Goal: Task Accomplishment & Management: Complete application form

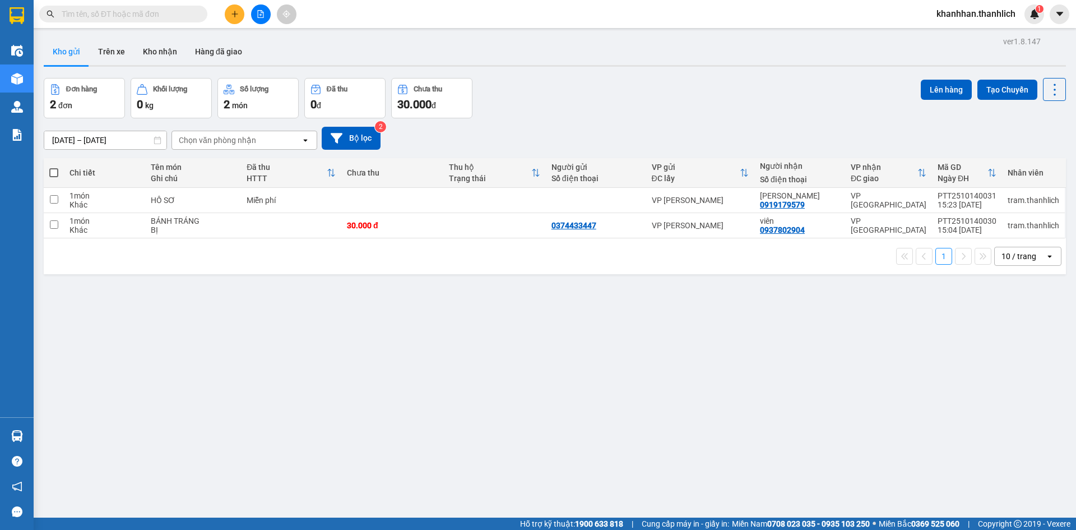
click at [224, 12] on div at bounding box center [261, 14] width 84 height 20
click at [230, 12] on button at bounding box center [235, 14] width 20 height 20
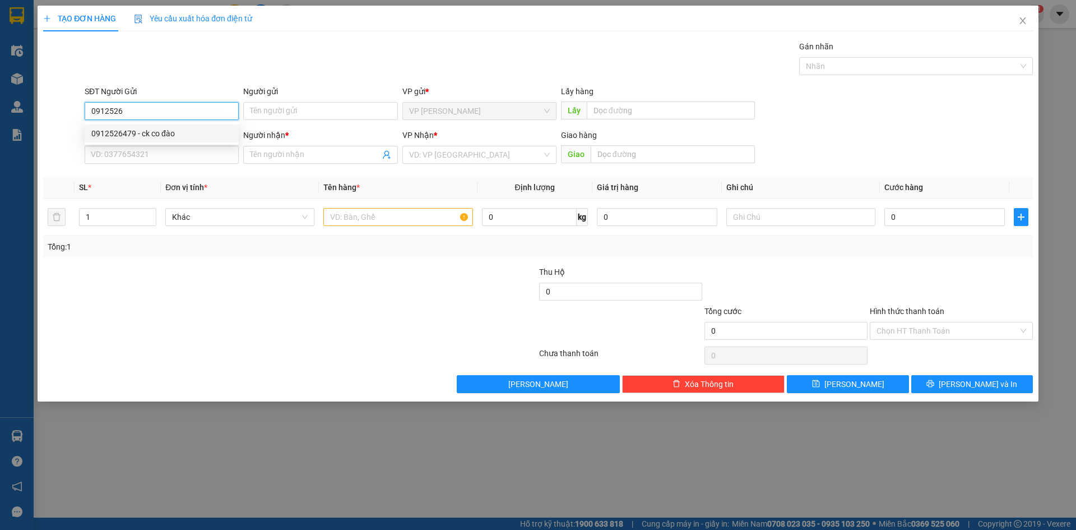
click at [148, 130] on div "0912526479 - ck co đào" at bounding box center [161, 133] width 141 height 12
type input "0912526479"
type input "ck co đào"
type input "0912526479"
type input "ck co đào"
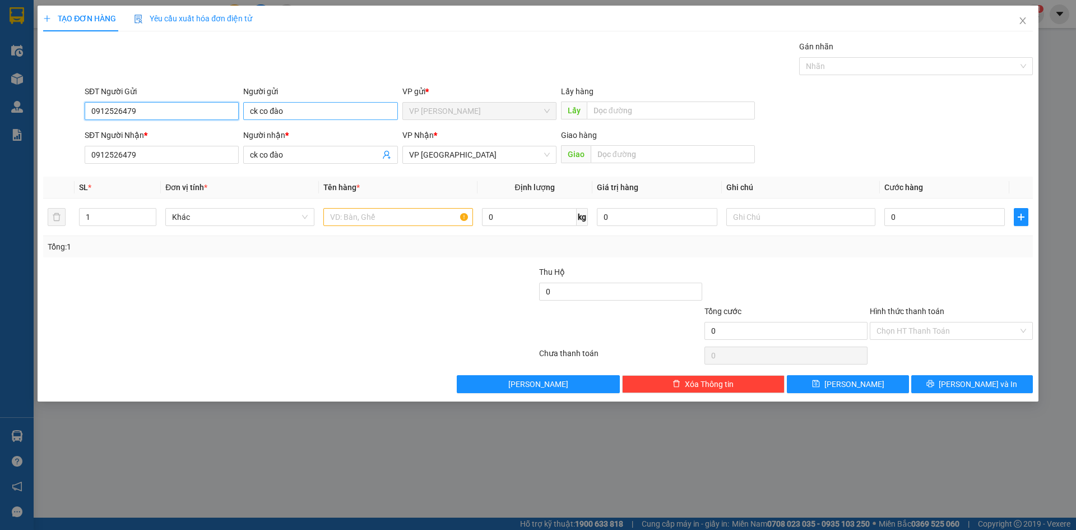
type input "0912526479"
click at [325, 115] on input "ck co đào" at bounding box center [320, 111] width 154 height 18
type input "c"
click at [309, 155] on input "ck co đào" at bounding box center [314, 154] width 129 height 12
type input "c"
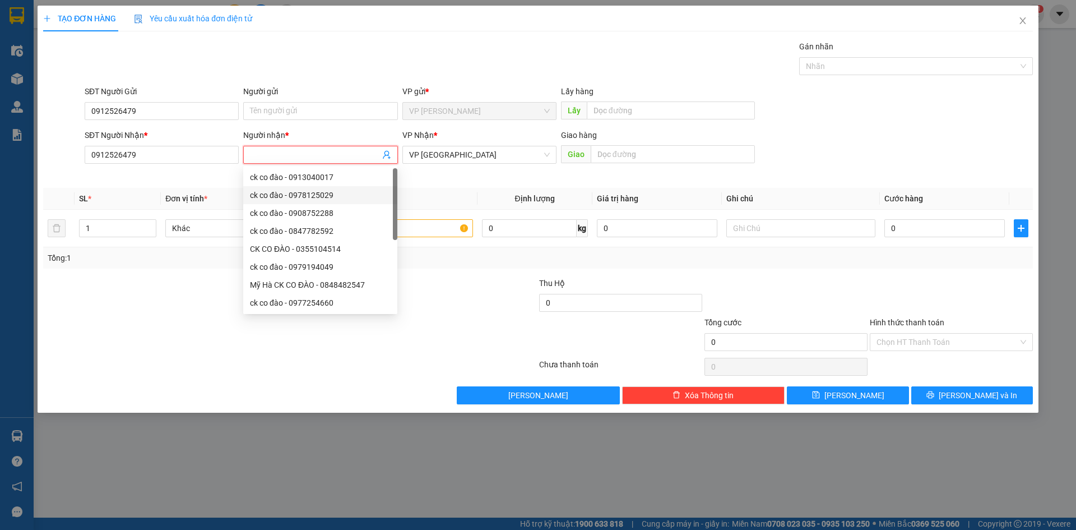
click at [173, 295] on div at bounding box center [207, 296] width 331 height 39
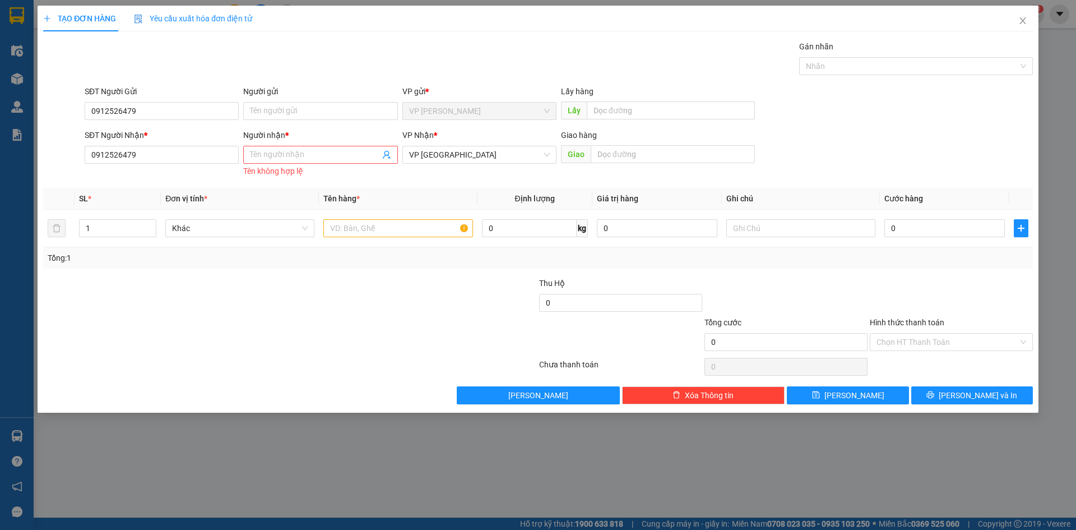
click at [175, 165] on div "SĐT Người Nhận * 0912526479" at bounding box center [162, 148] width 154 height 39
click at [179, 162] on input "0912526479" at bounding box center [162, 155] width 154 height 18
type input "0362782746"
click at [315, 149] on input "Người nhận *" at bounding box center [314, 154] width 129 height 12
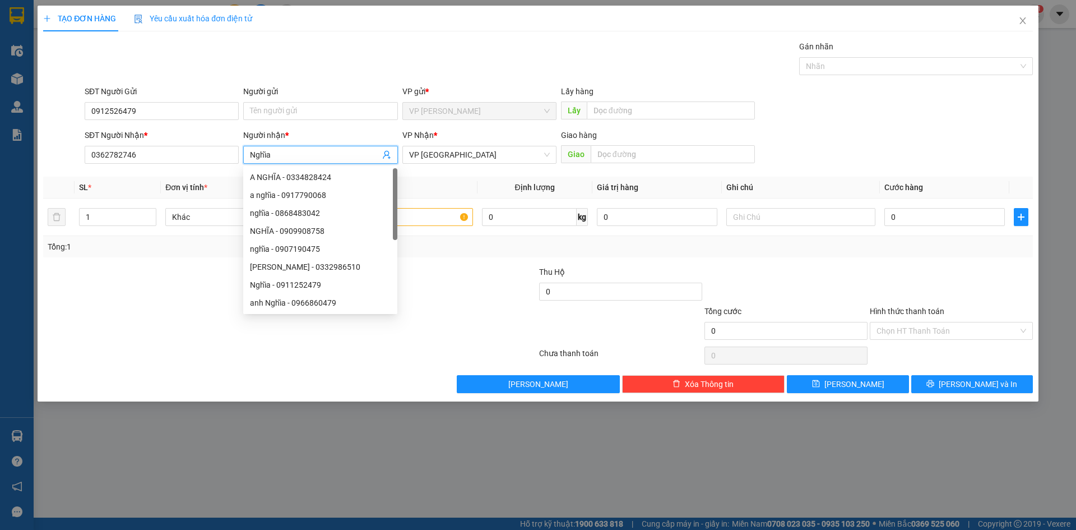
type input "Nghĩa"
click at [419, 168] on div "Transit Pickup Surcharge Ids Transit Deliver Surcharge Ids Transit Deliver Surc…" at bounding box center [538, 216] width 990 height 352
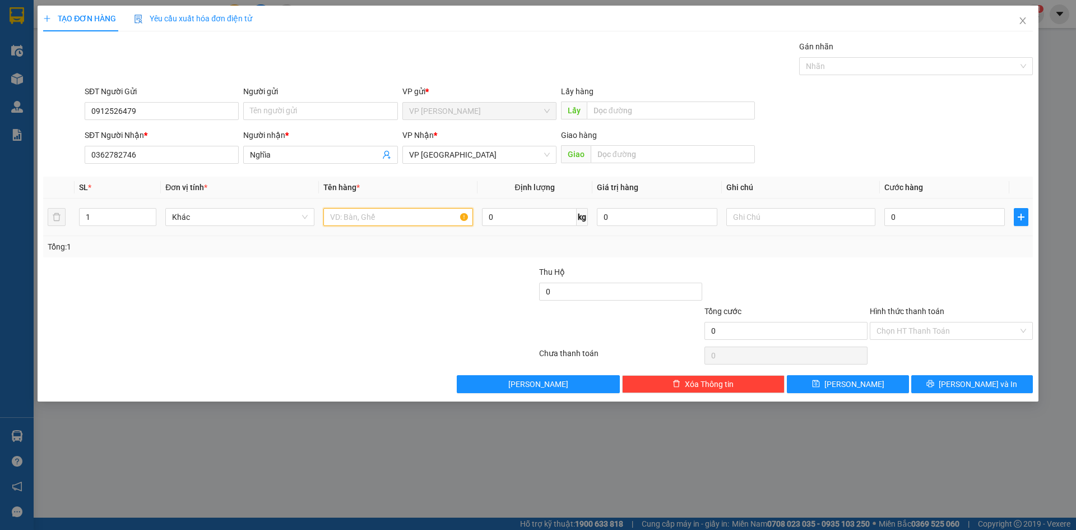
click at [418, 211] on input "text" at bounding box center [397, 217] width 149 height 18
type input "máy rửa xe"
click at [968, 203] on td "0" at bounding box center [944, 217] width 129 height 38
click at [959, 212] on input "0" at bounding box center [944, 217] width 120 height 18
click at [978, 336] on input "Hình thức thanh toán" at bounding box center [947, 330] width 142 height 17
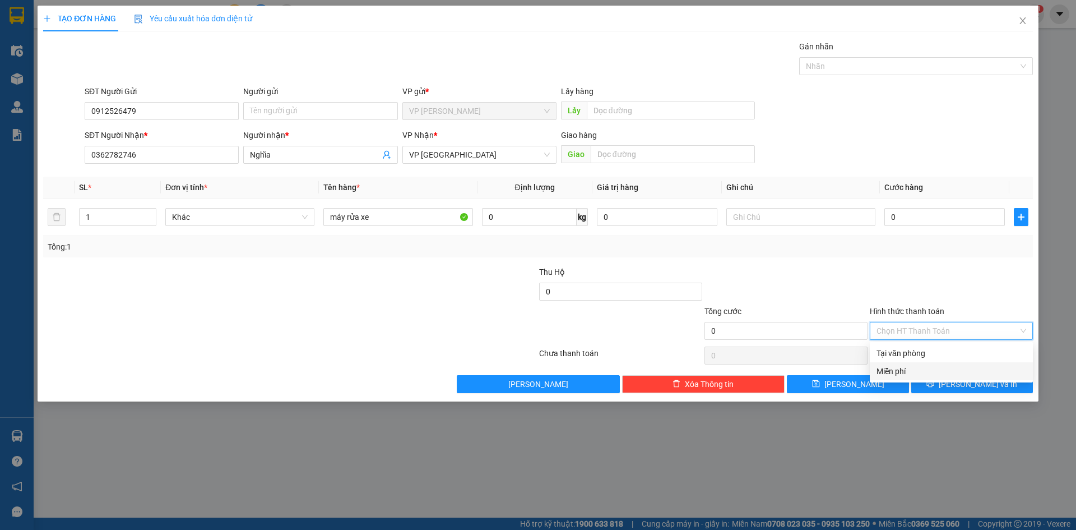
click at [939, 373] on div "Miễn phí" at bounding box center [951, 371] width 150 height 12
click at [948, 382] on button "[PERSON_NAME] và In" at bounding box center [972, 384] width 122 height 18
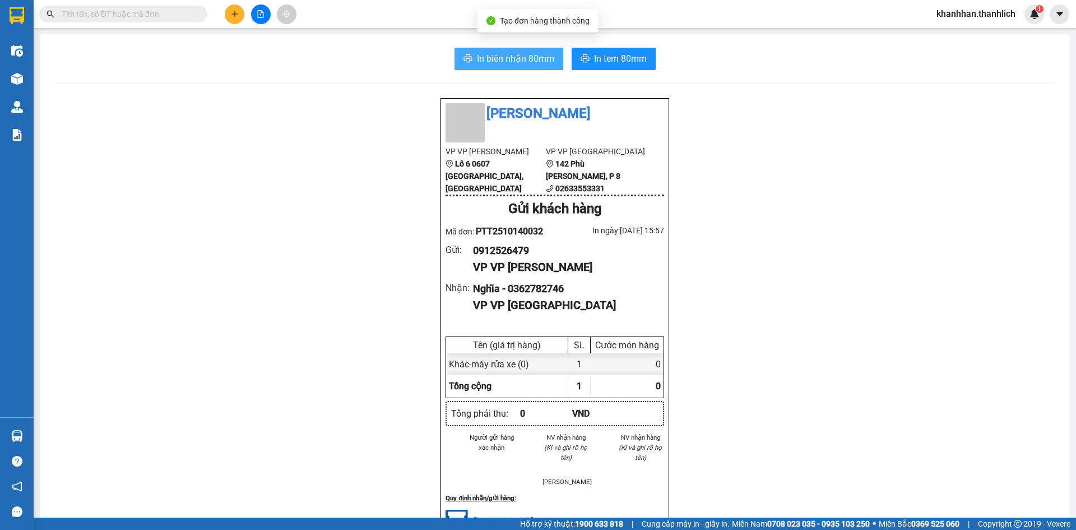
click at [523, 60] on span "In biên nhận 80mm" at bounding box center [515, 59] width 77 height 14
click at [236, 12] on icon "plus" at bounding box center [235, 14] width 8 height 8
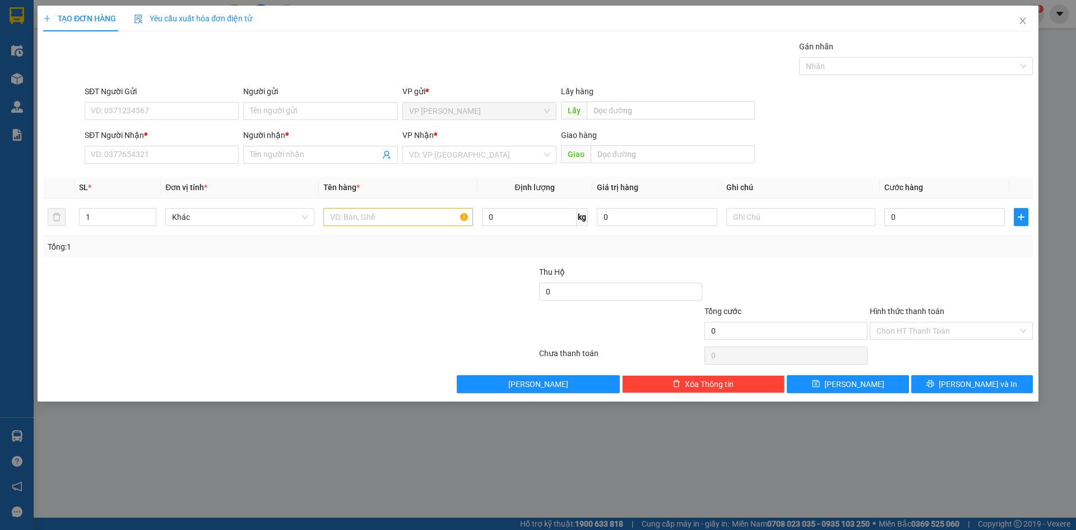
click at [180, 164] on div "SĐT Người Nhận * VD: 0377654321" at bounding box center [162, 148] width 154 height 39
click at [183, 156] on input "SĐT Người Nhận *" at bounding box center [162, 155] width 154 height 18
click at [161, 173] on div "0931218292 - chi trang" at bounding box center [161, 177] width 141 height 12
type input "0931218292"
type input "chi trang"
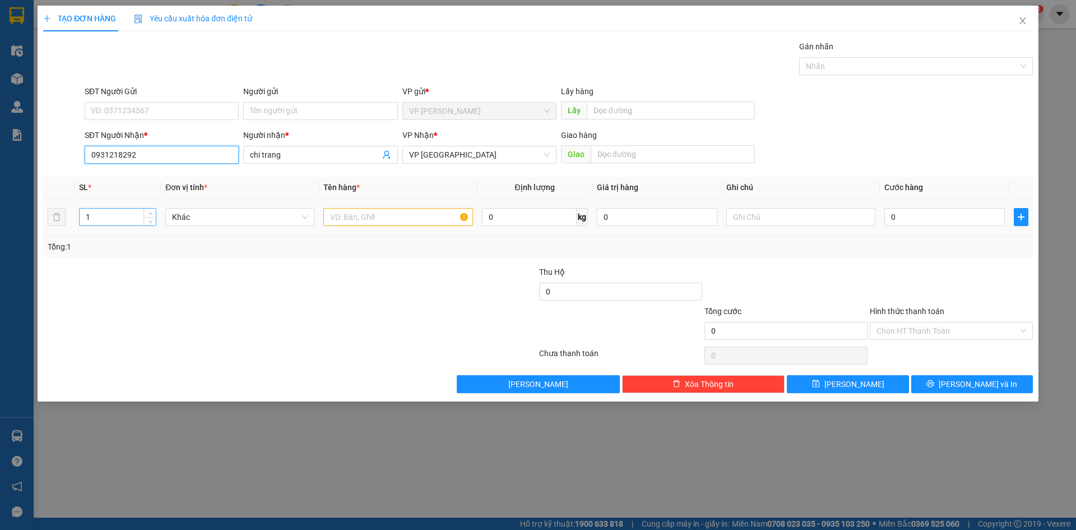
type input "0931218292"
click at [129, 220] on input "1" at bounding box center [118, 216] width 76 height 17
type input "10"
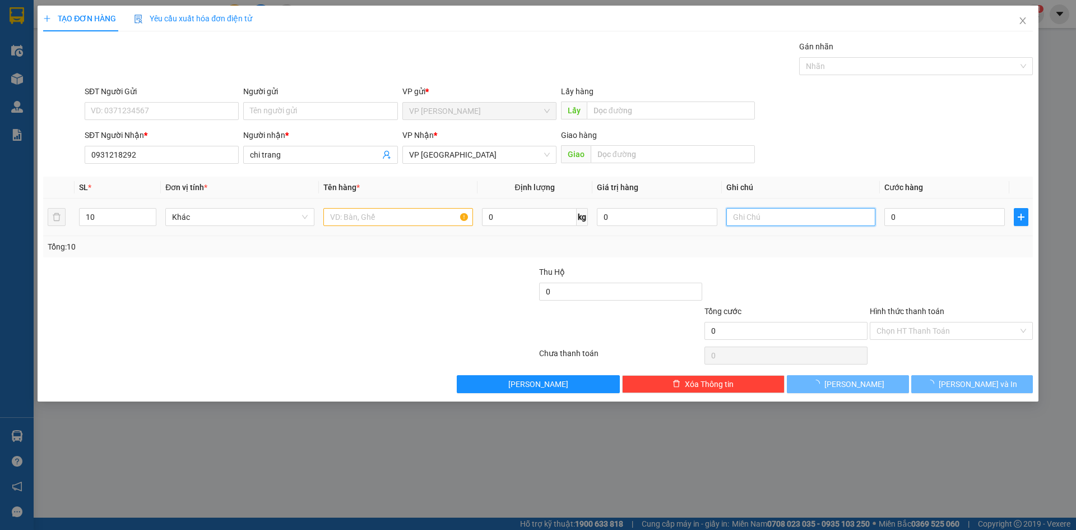
click at [743, 221] on input "text" at bounding box center [800, 217] width 149 height 18
click at [410, 222] on input "text" at bounding box center [397, 217] width 149 height 18
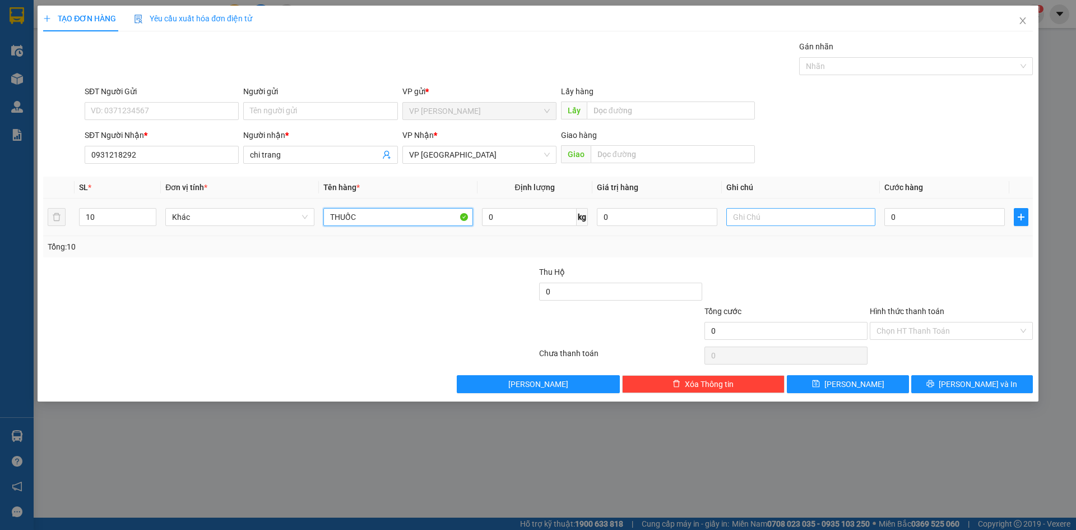
type input "THUỐC"
click at [774, 215] on input "text" at bounding box center [800, 217] width 149 height 18
type input "Y"
type input "THÙNG GIẤY"
click at [956, 219] on input "0" at bounding box center [944, 217] width 120 height 18
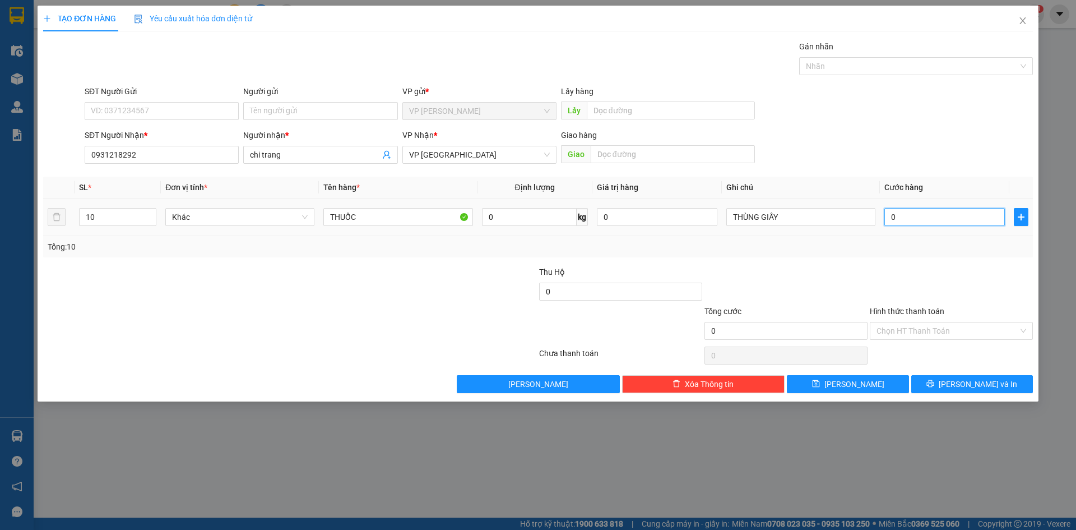
type input "3"
type input "30"
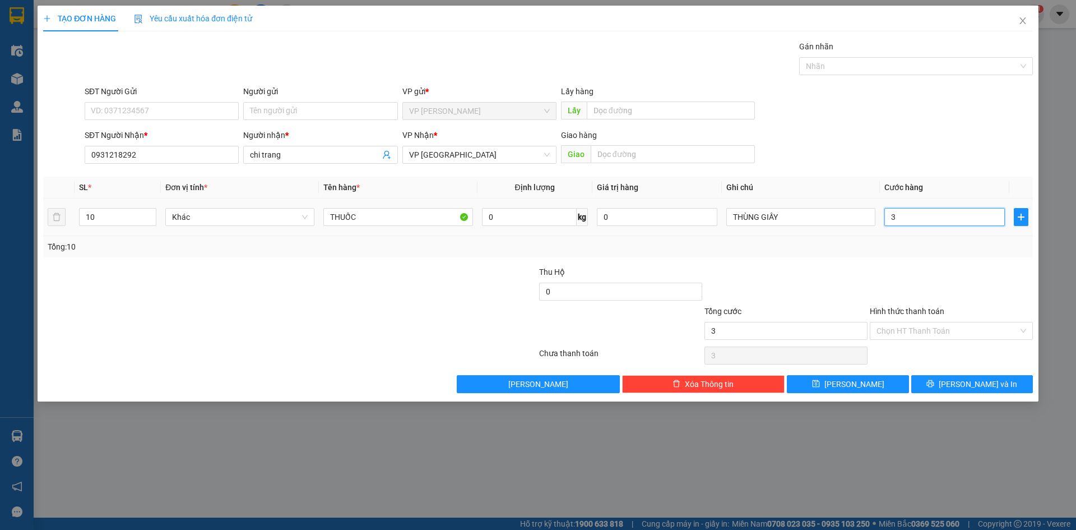
type input "30"
type input "300"
type input "3.000"
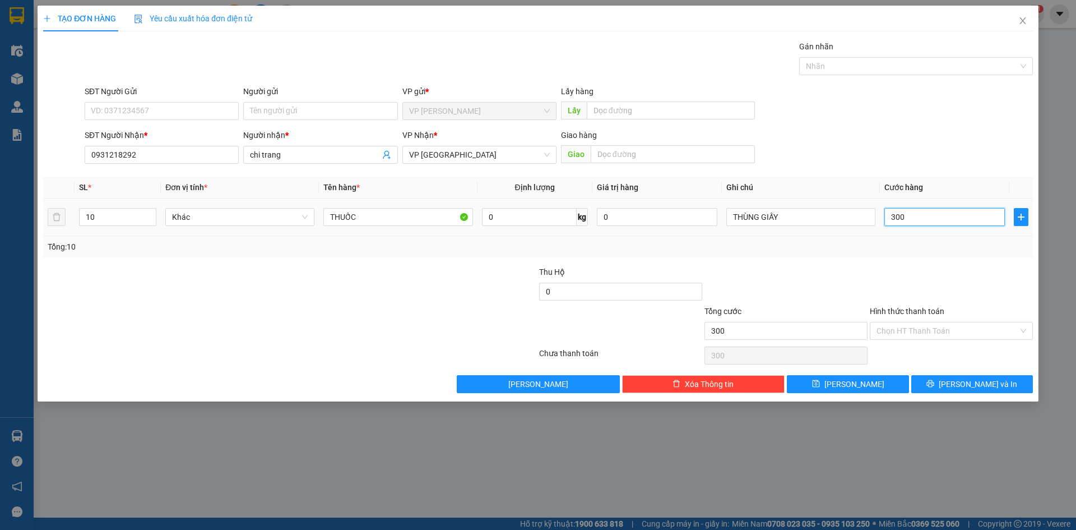
type input "3.000"
type input "30.000"
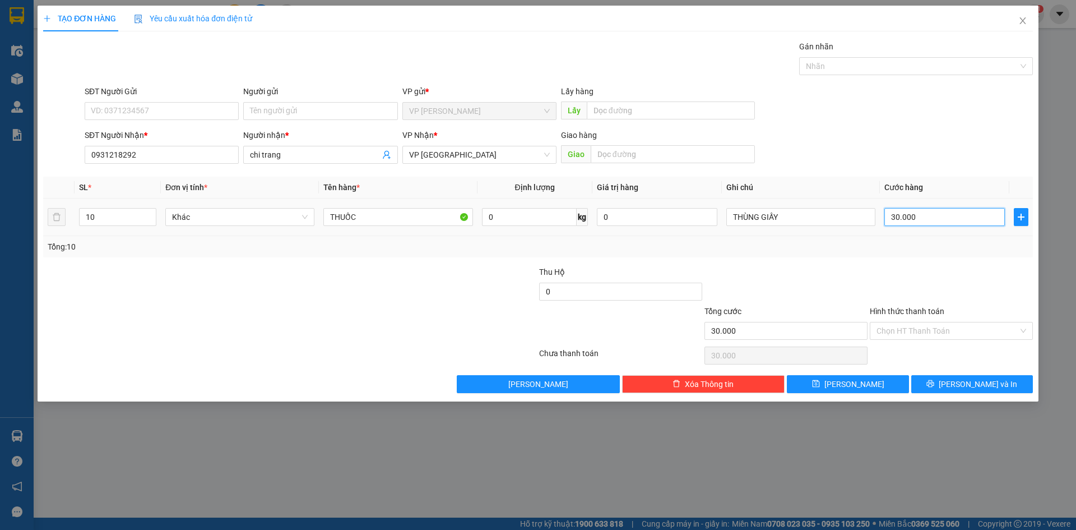
type input "300.000"
click at [934, 383] on icon "printer" at bounding box center [930, 383] width 8 height 8
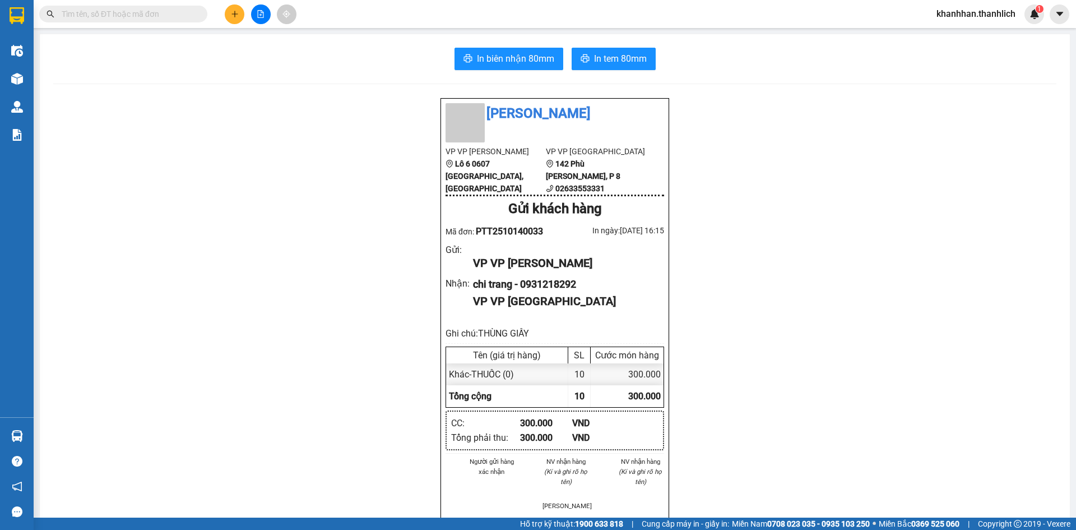
click at [530, 43] on div "In biên nhận 80mm In tem 80mm Thanh Lịch VP VP [PERSON_NAME] Lô 6 0607 Võ Văn K…" at bounding box center [555, 457] width 1030 height 846
click at [531, 52] on span "In biên nhận 80mm" at bounding box center [515, 59] width 77 height 14
